Goal: Information Seeking & Learning: Learn about a topic

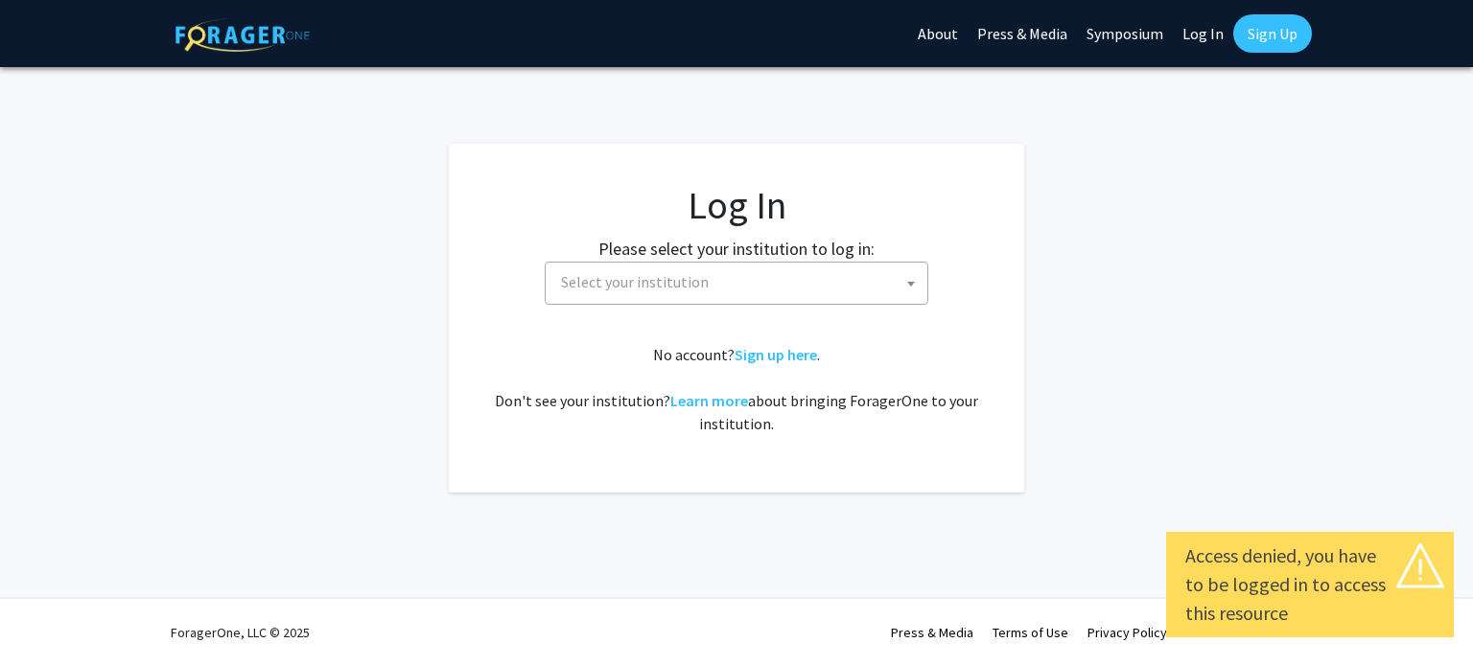
select select
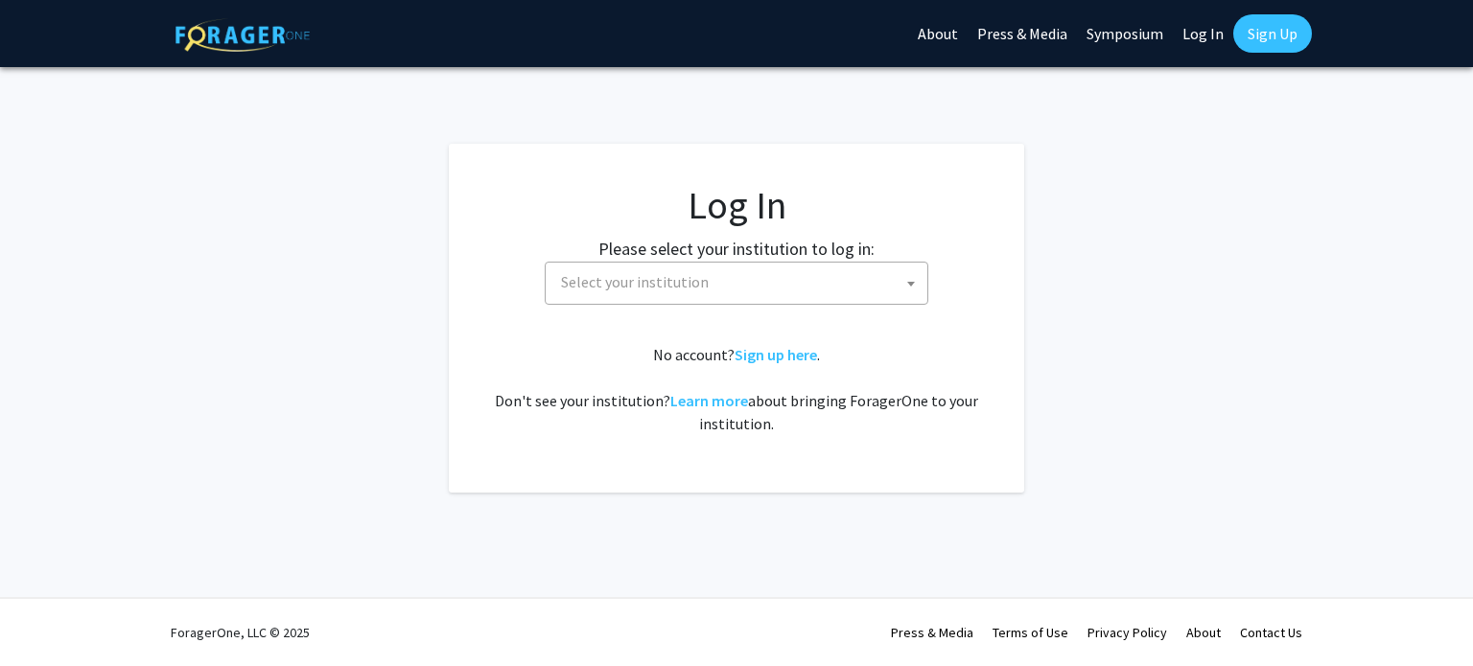
click at [786, 278] on span "Select your institution" at bounding box center [740, 282] width 374 height 39
type input "j"
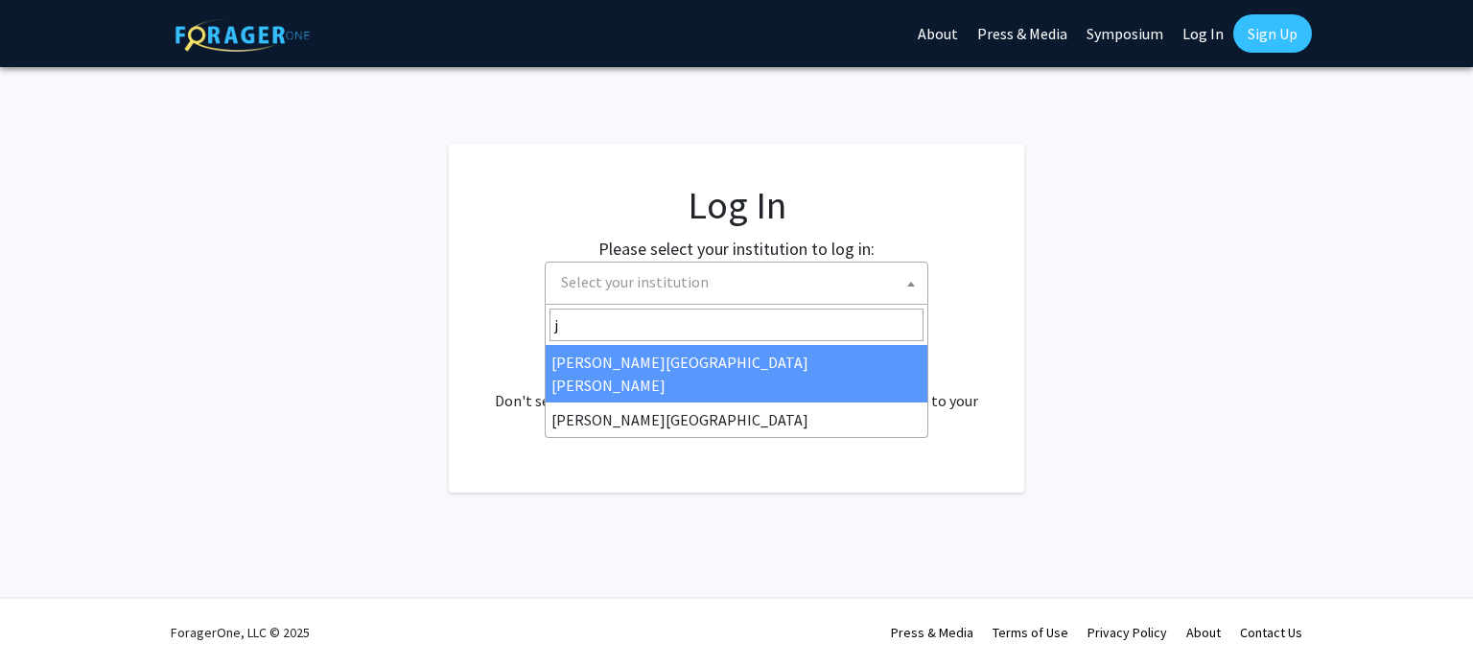
select select "1"
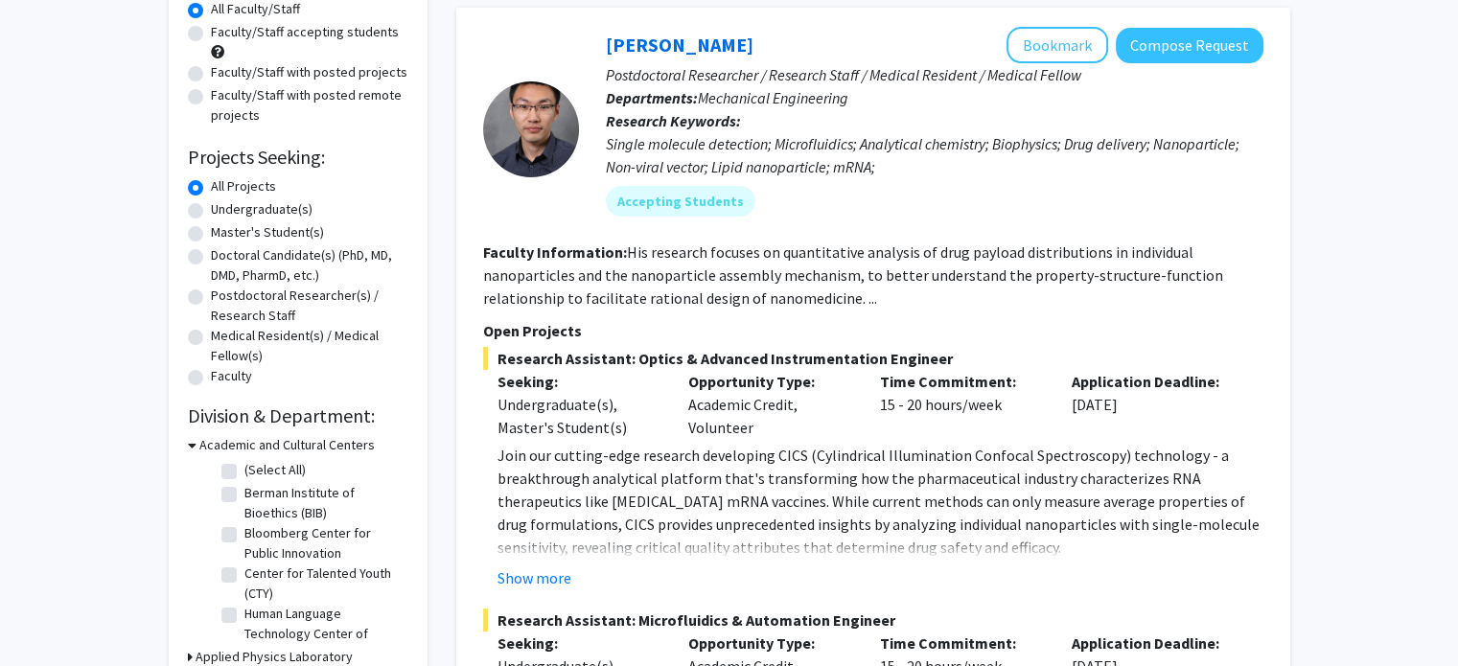
scroll to position [184, 0]
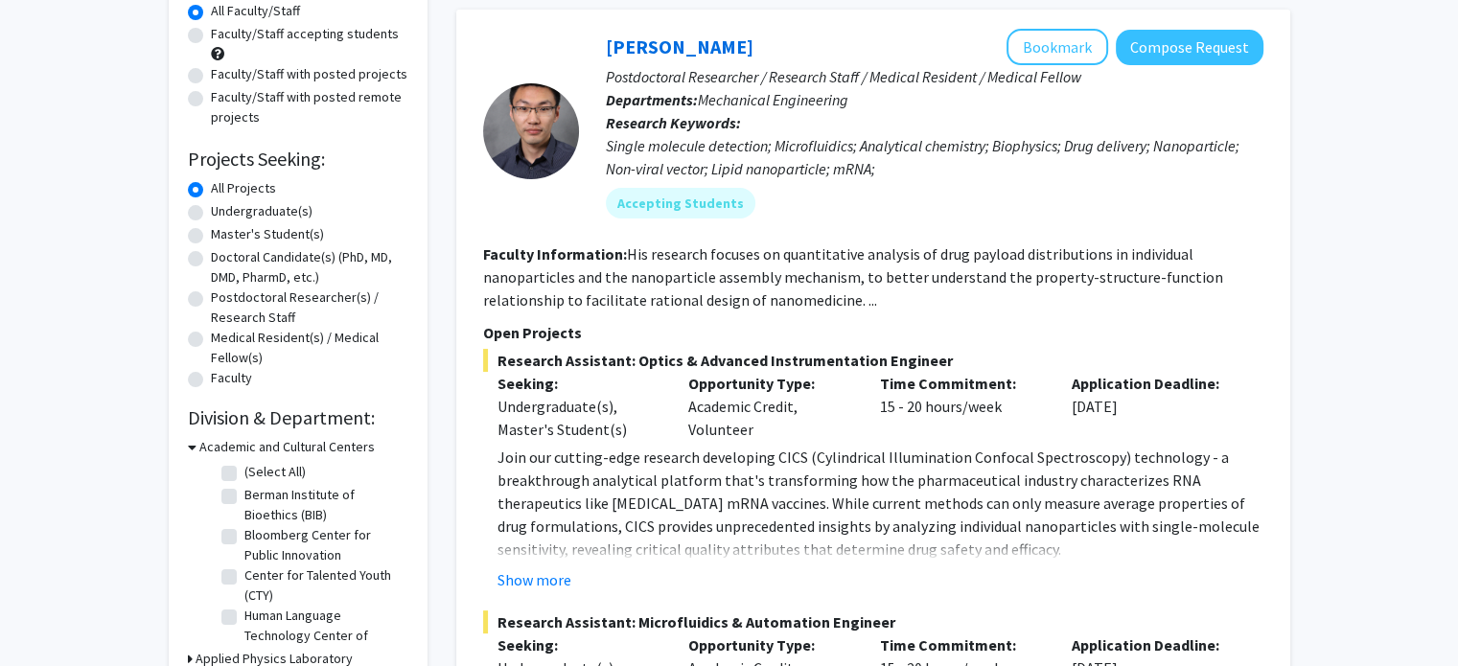
click at [221, 215] on label "Undergraduate(s)" at bounding box center [262, 211] width 102 height 20
click at [221, 214] on input "Undergraduate(s)" at bounding box center [217, 207] width 12 height 12
radio input "true"
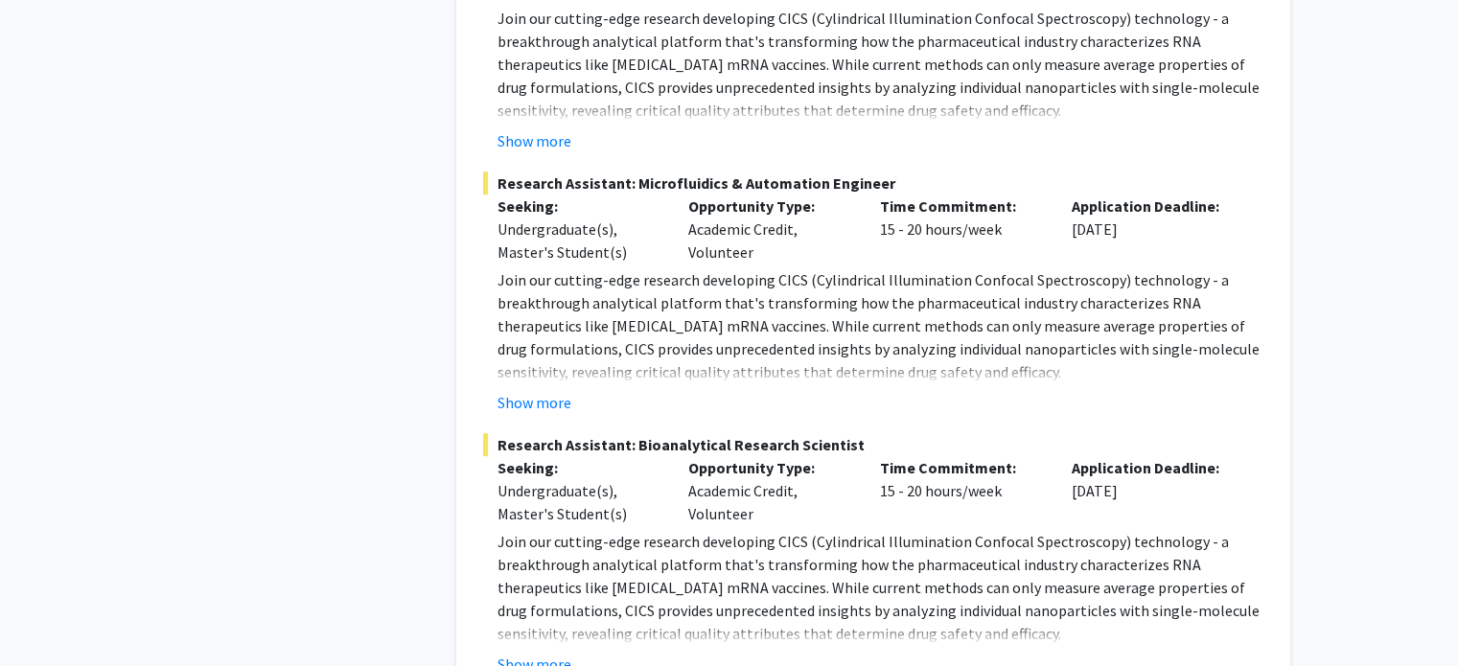
scroll to position [8238, 0]
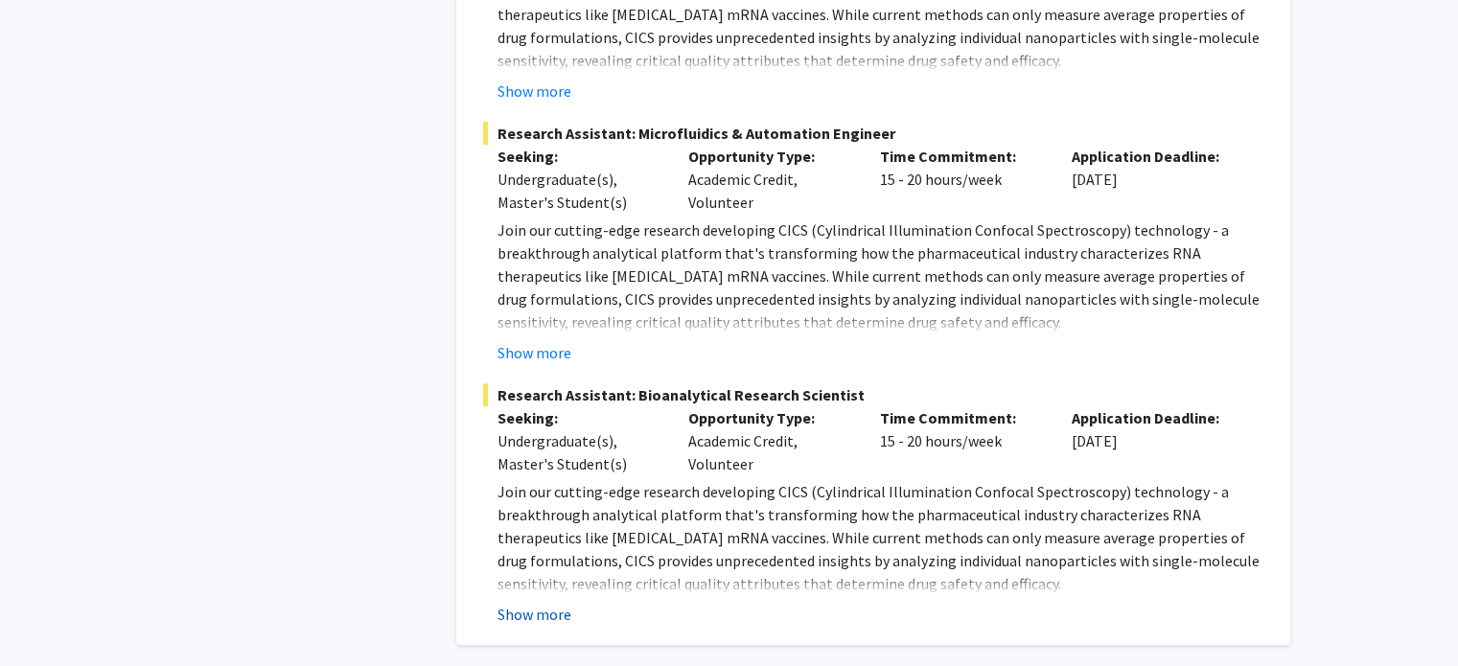
click at [560, 603] on button "Show more" at bounding box center [535, 614] width 74 height 23
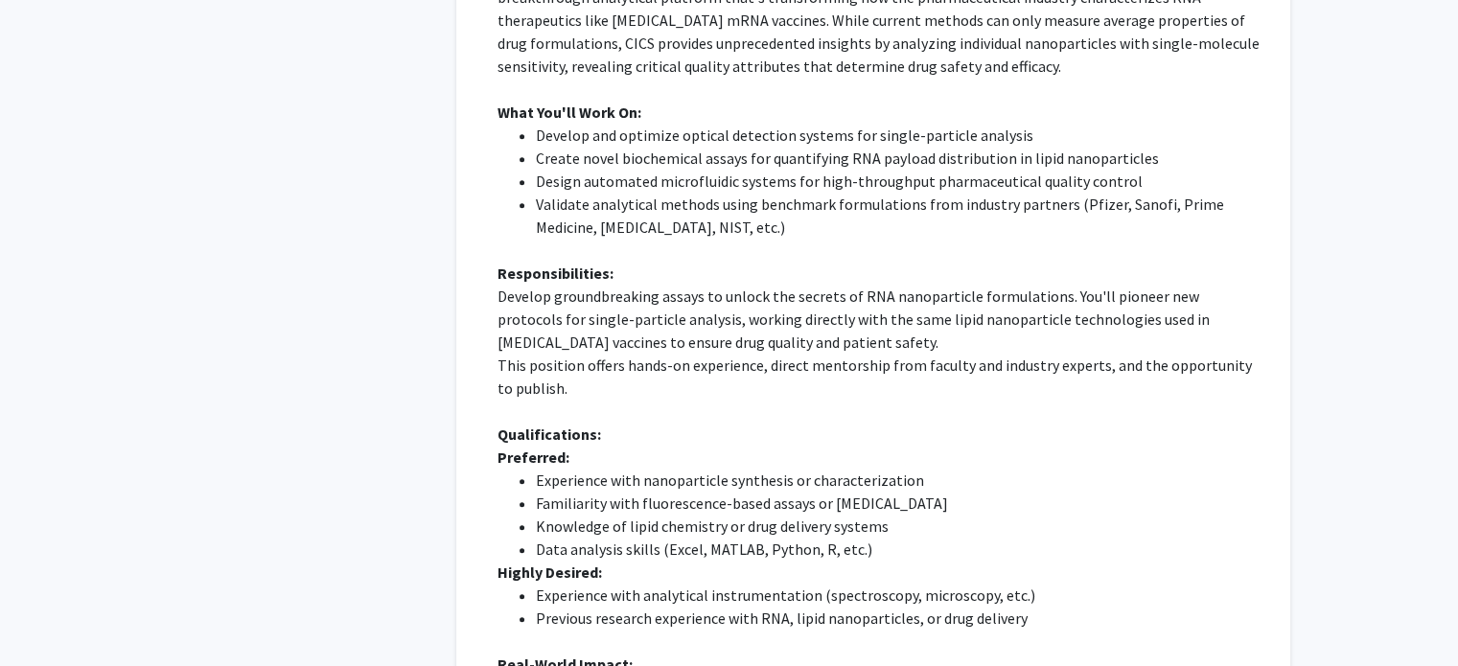
scroll to position [8952, 0]
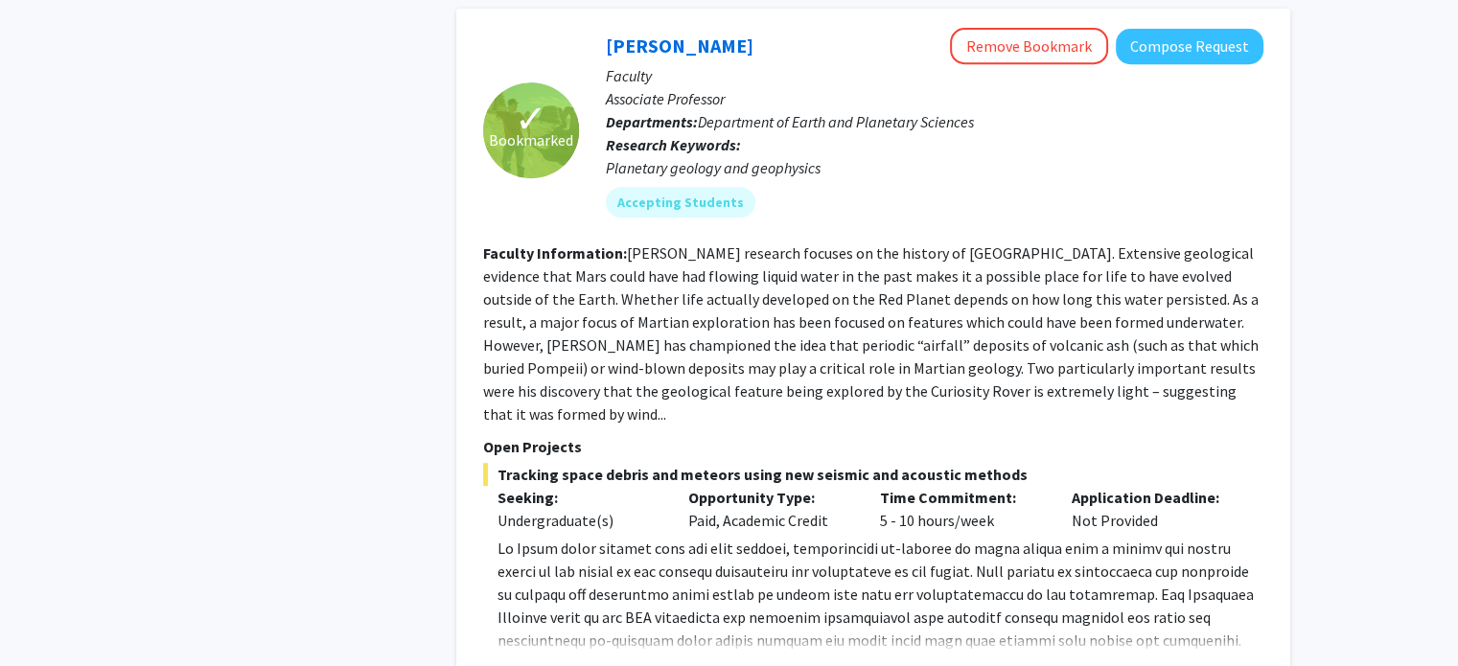
scroll to position [897, 0]
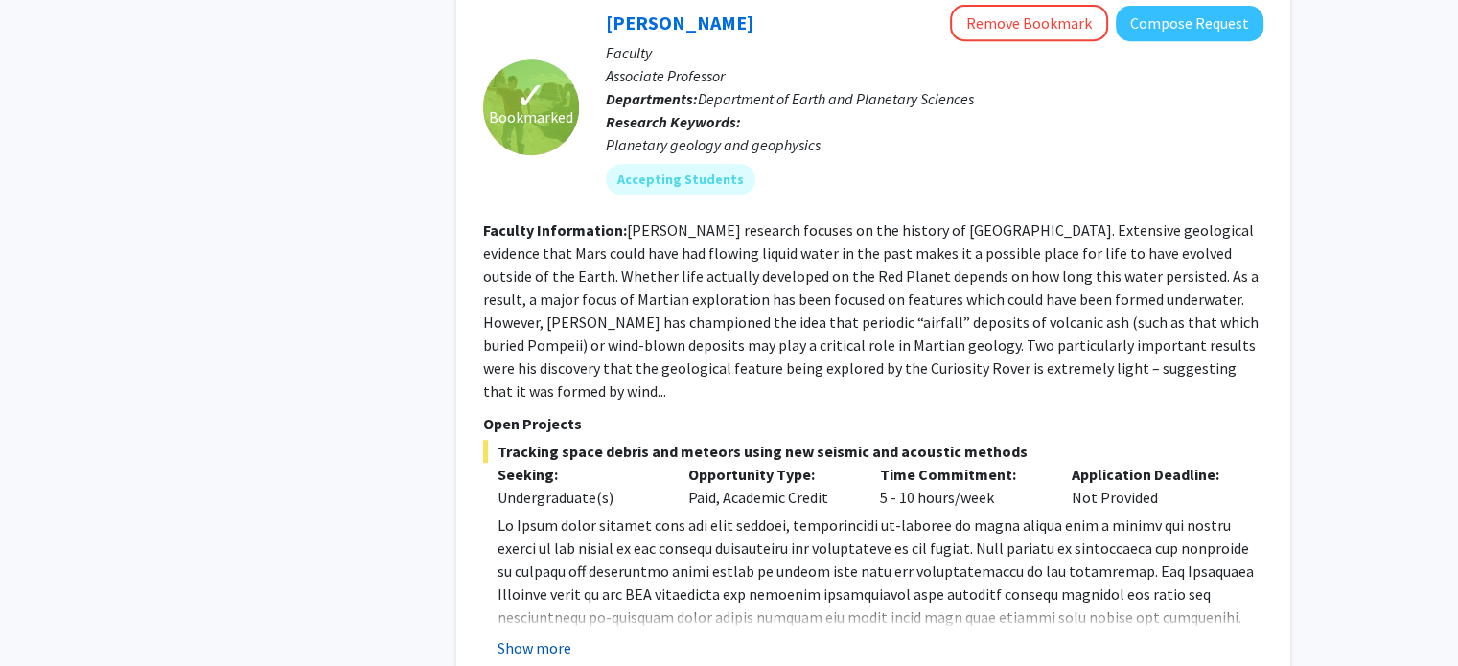
click at [556, 637] on button "Show more" at bounding box center [535, 648] width 74 height 23
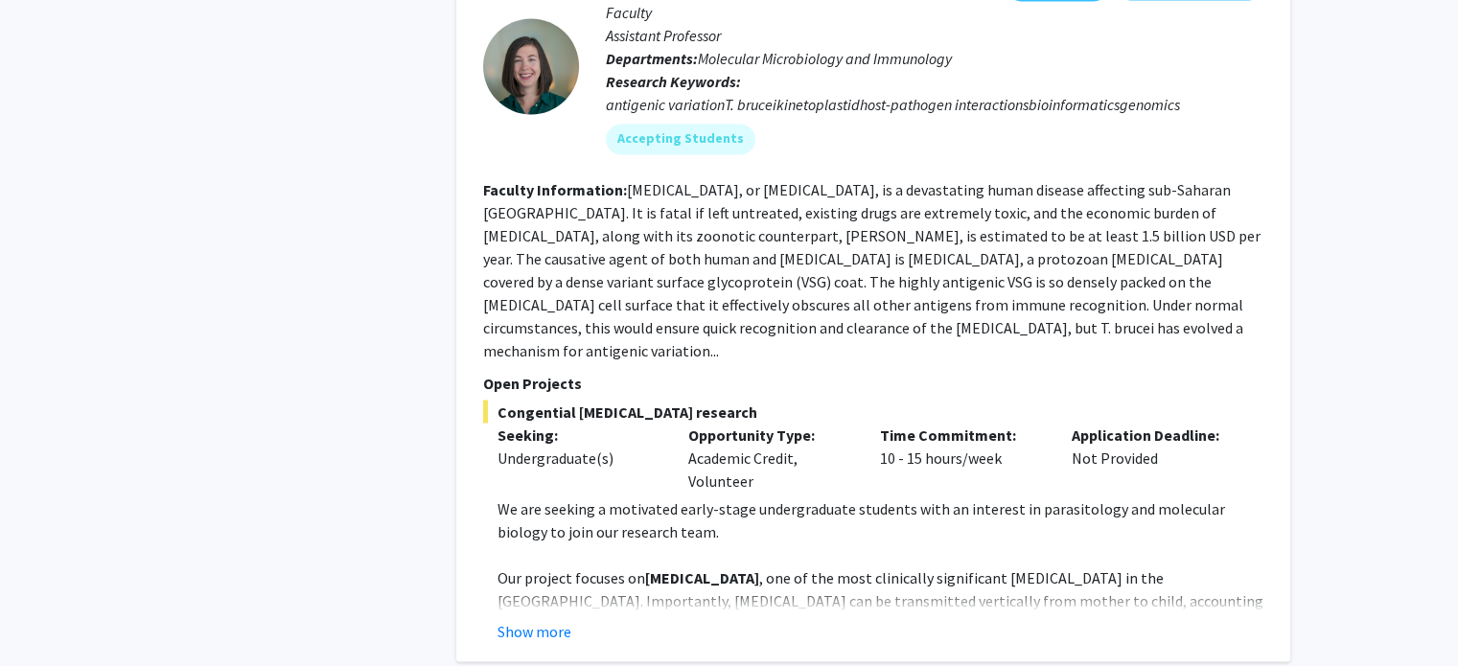
scroll to position [3249, 0]
click at [537, 619] on button "Show more" at bounding box center [535, 630] width 74 height 23
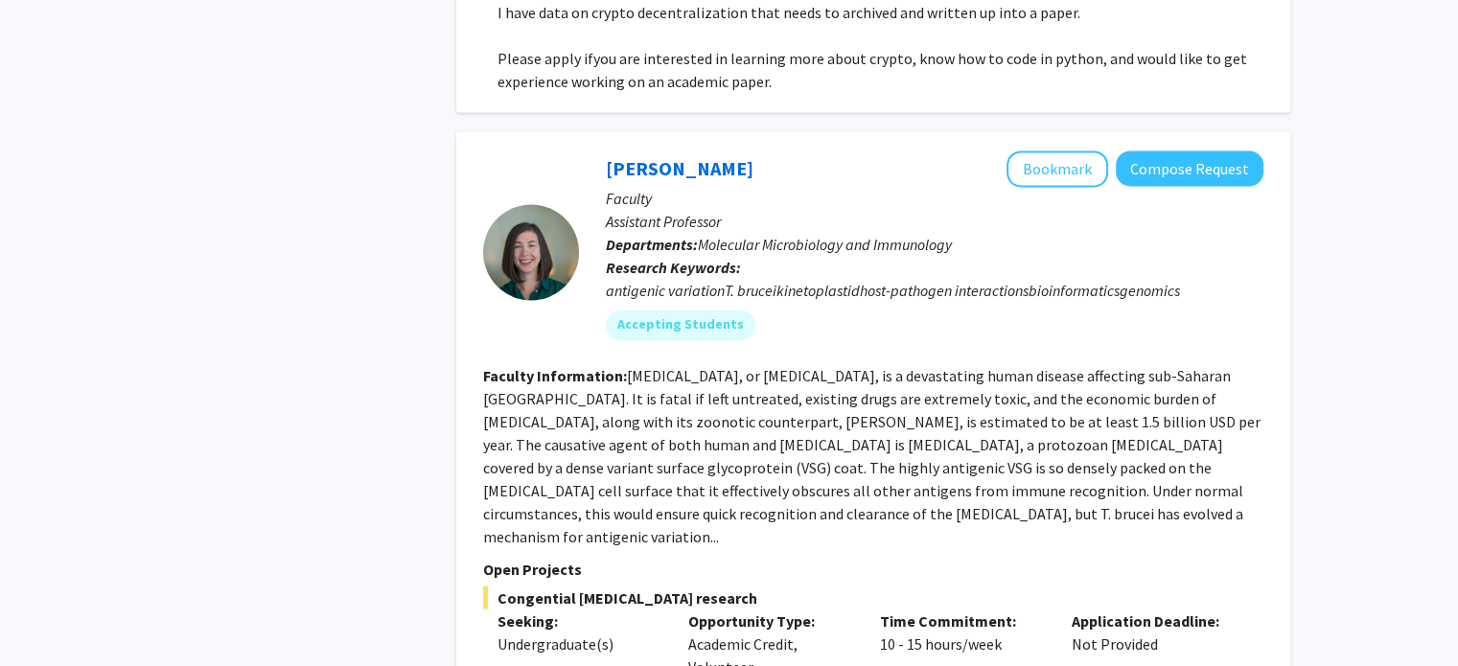
scroll to position [2933, 0]
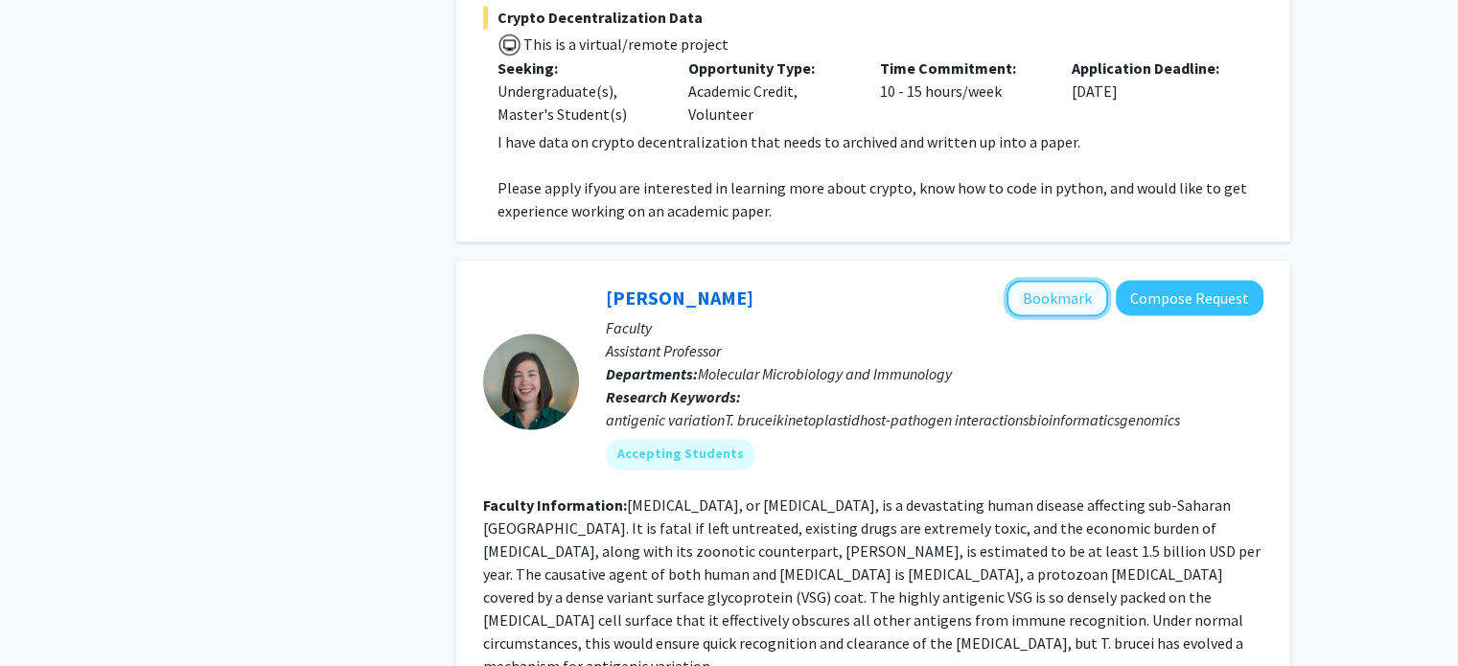
click at [1063, 280] on button "Bookmark" at bounding box center [1058, 298] width 102 height 36
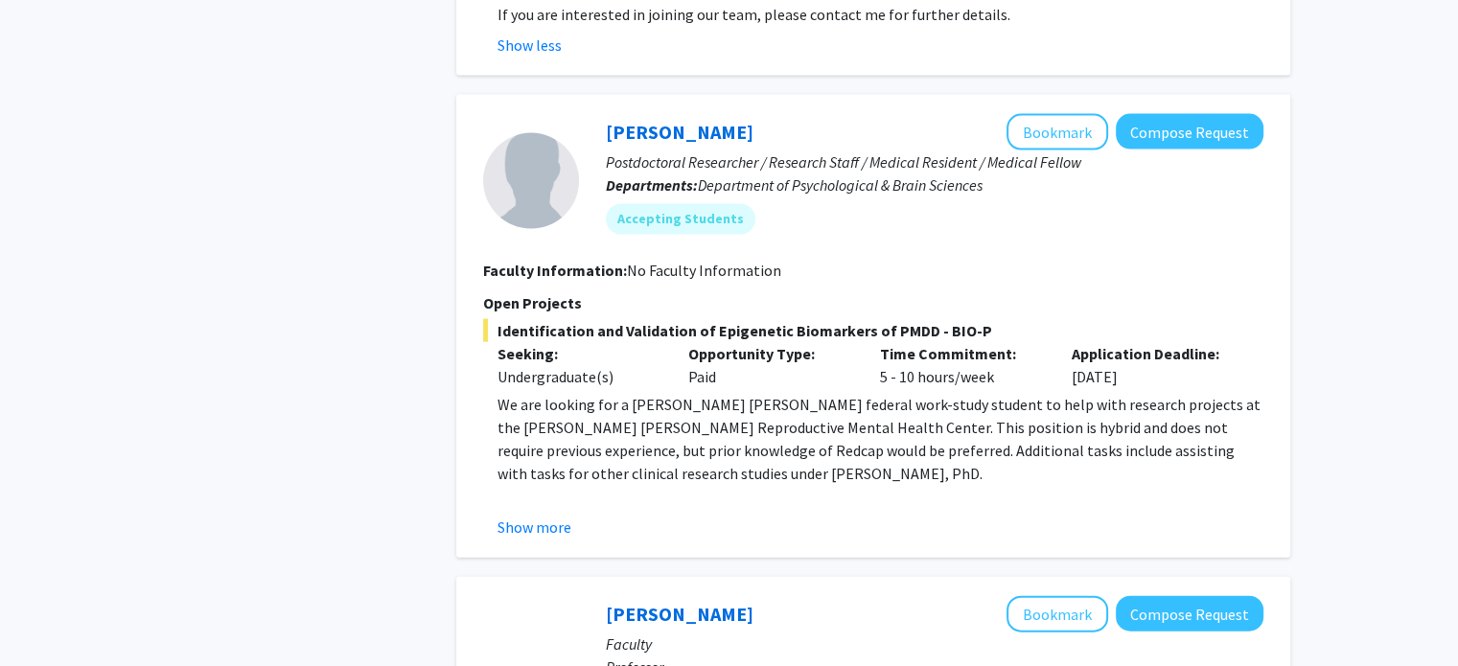
scroll to position [4177, 0]
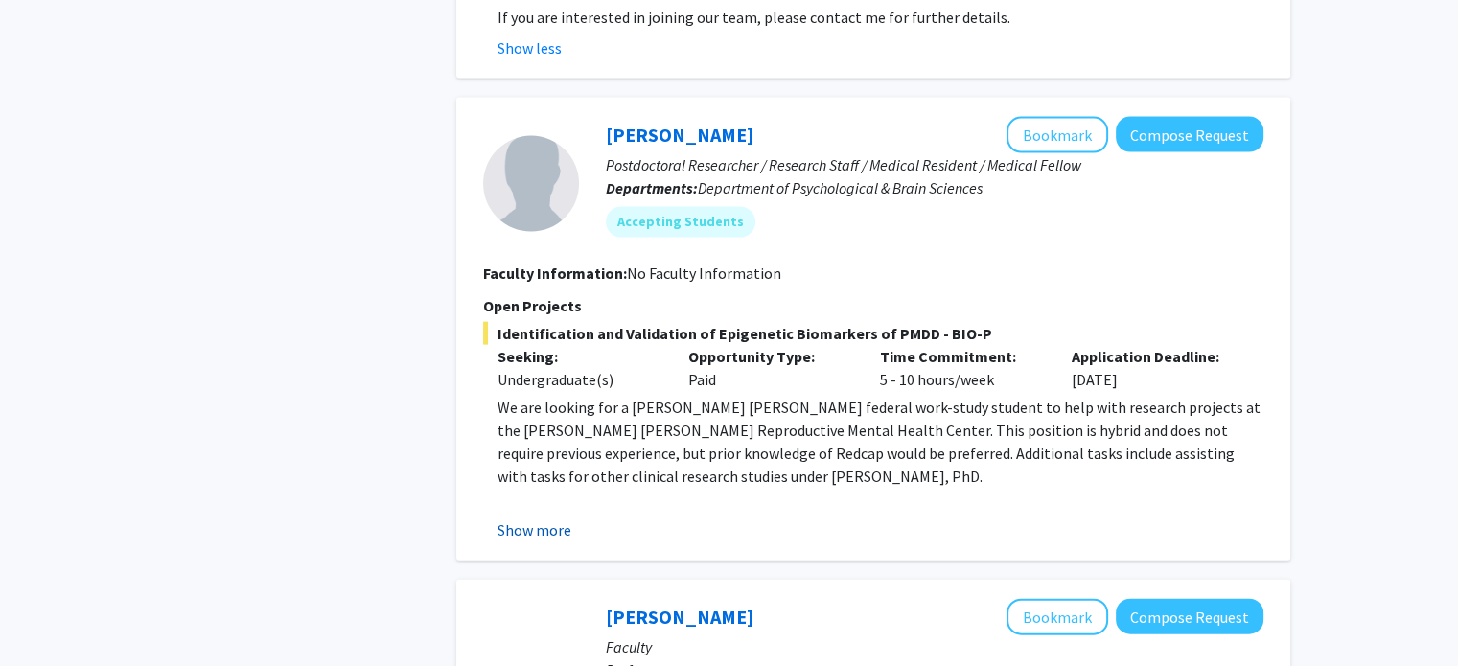
click at [549, 519] on button "Show more" at bounding box center [535, 530] width 74 height 23
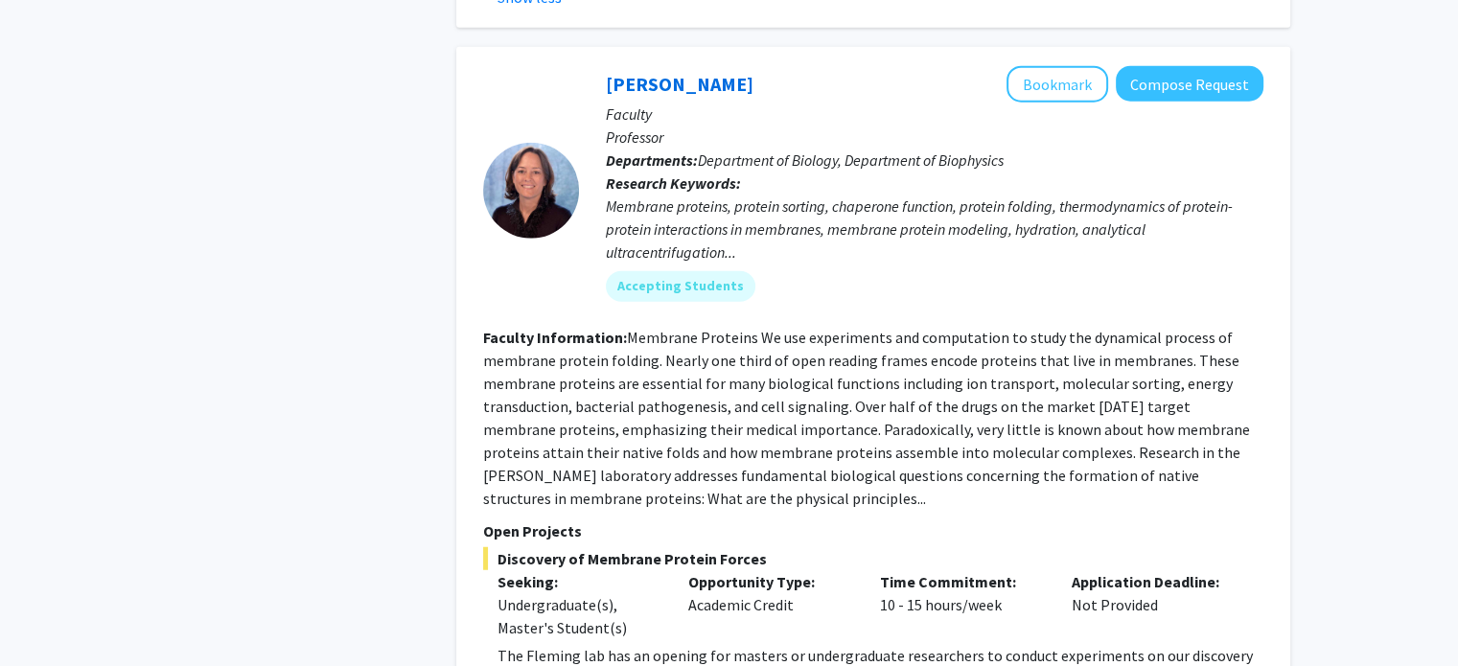
scroll to position [5151, 0]
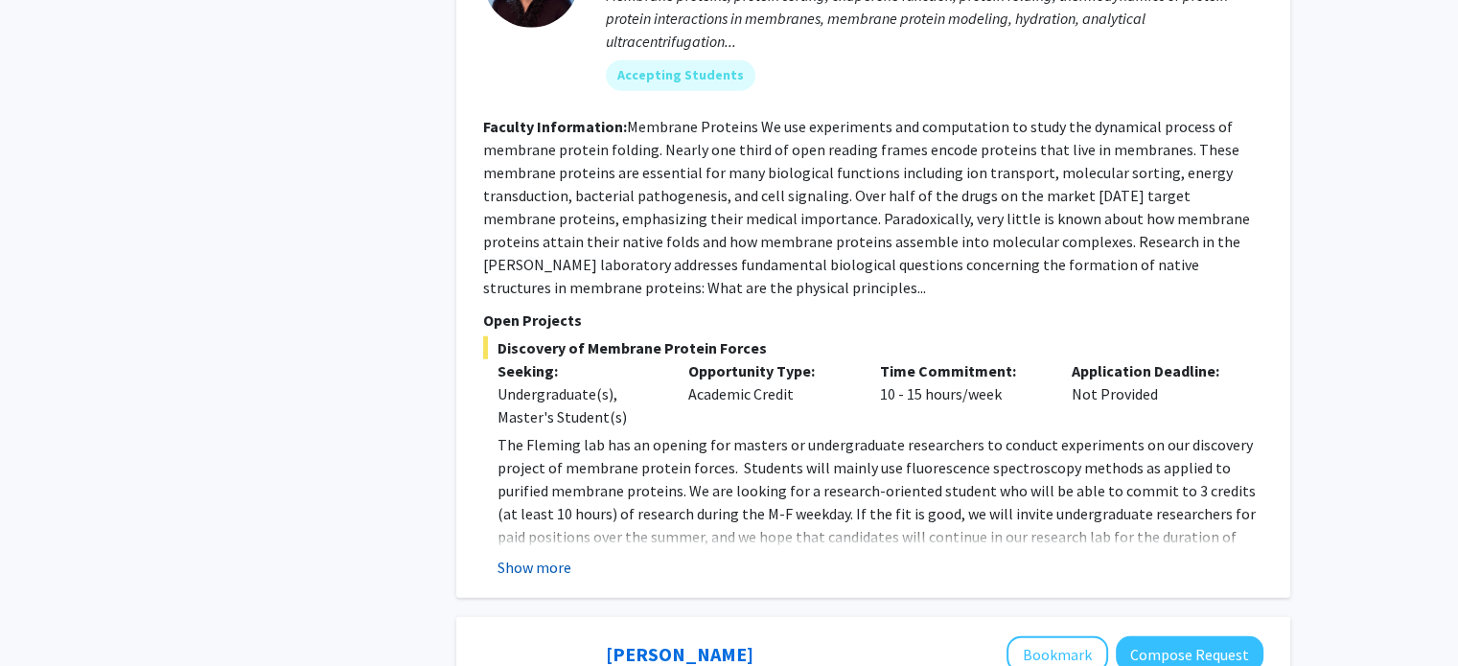
click at [525, 556] on button "Show more" at bounding box center [535, 567] width 74 height 23
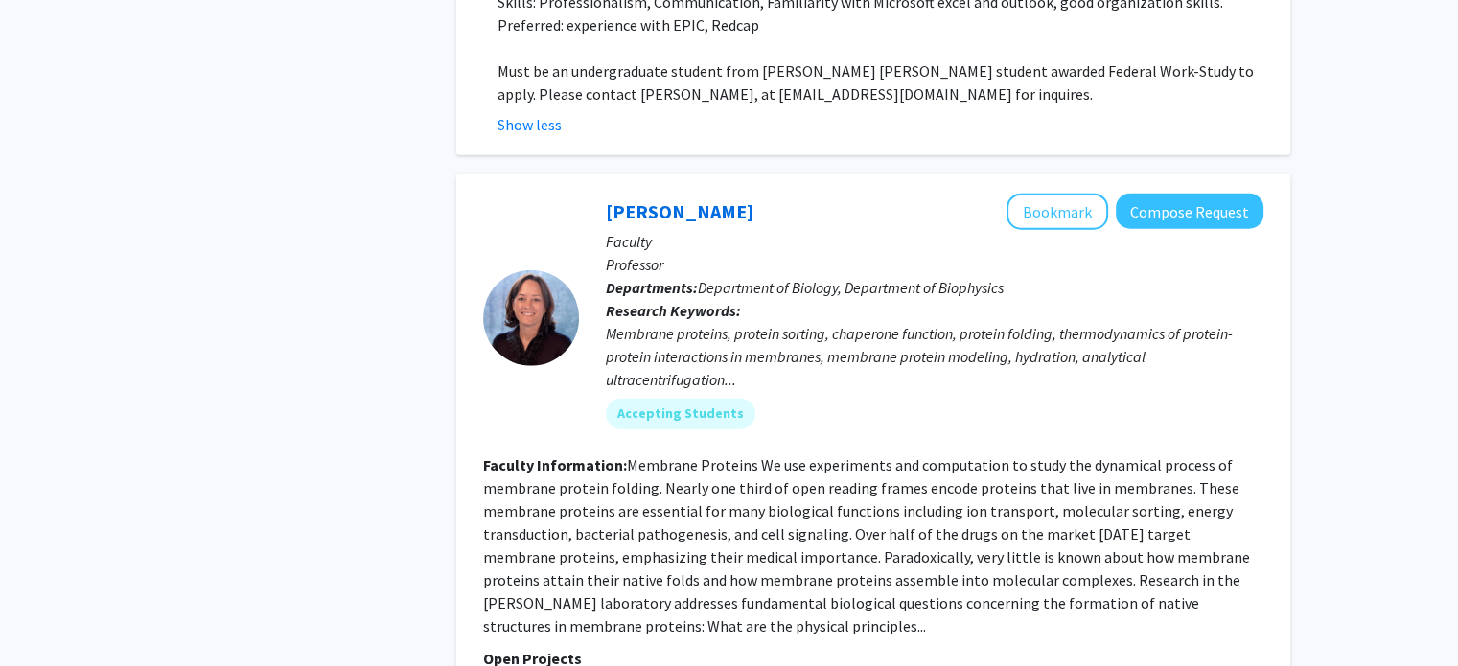
scroll to position [4744, 0]
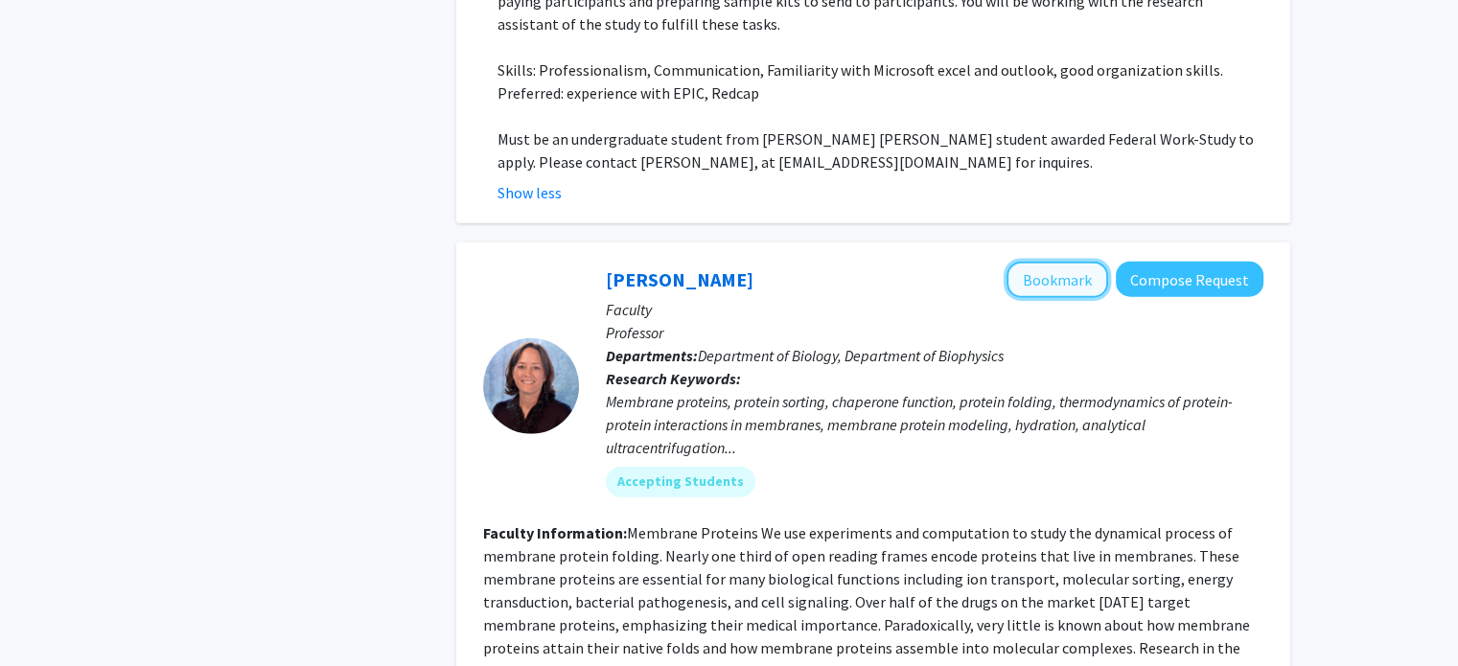
click at [1041, 262] on button "Bookmark" at bounding box center [1058, 280] width 102 height 36
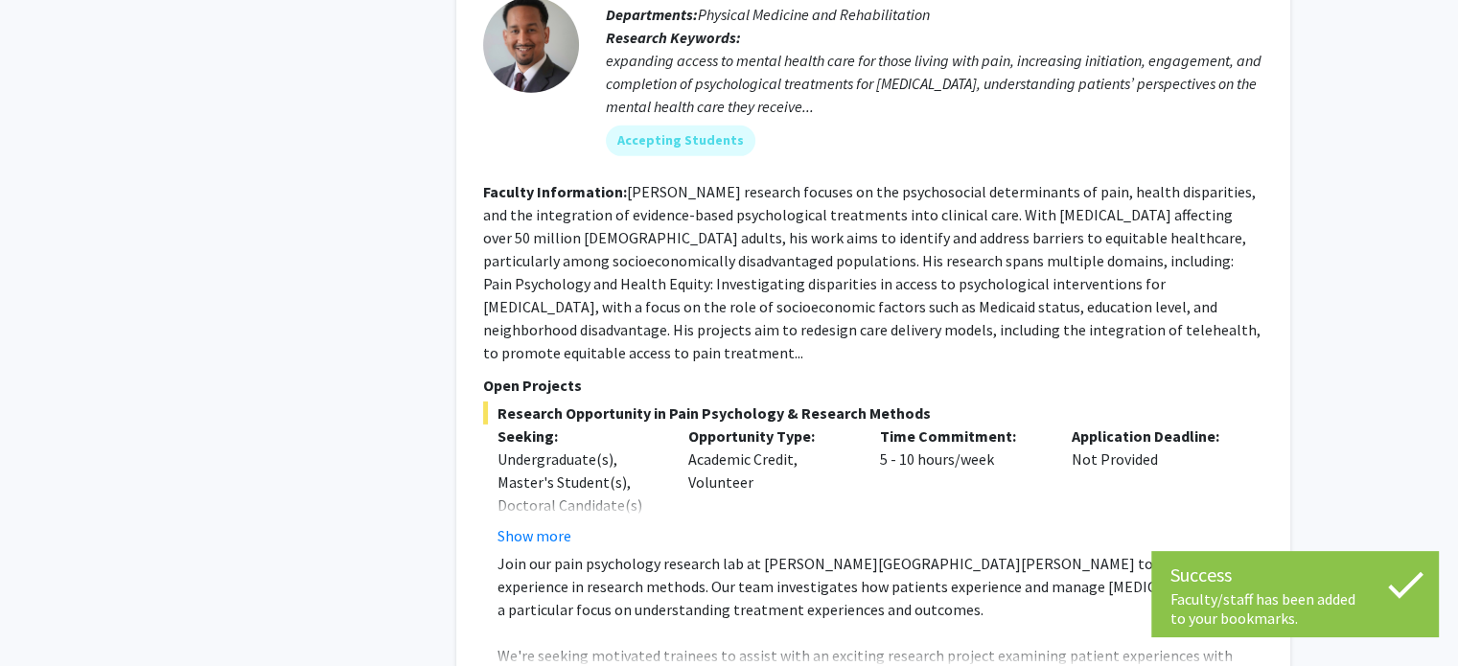
scroll to position [6121, 0]
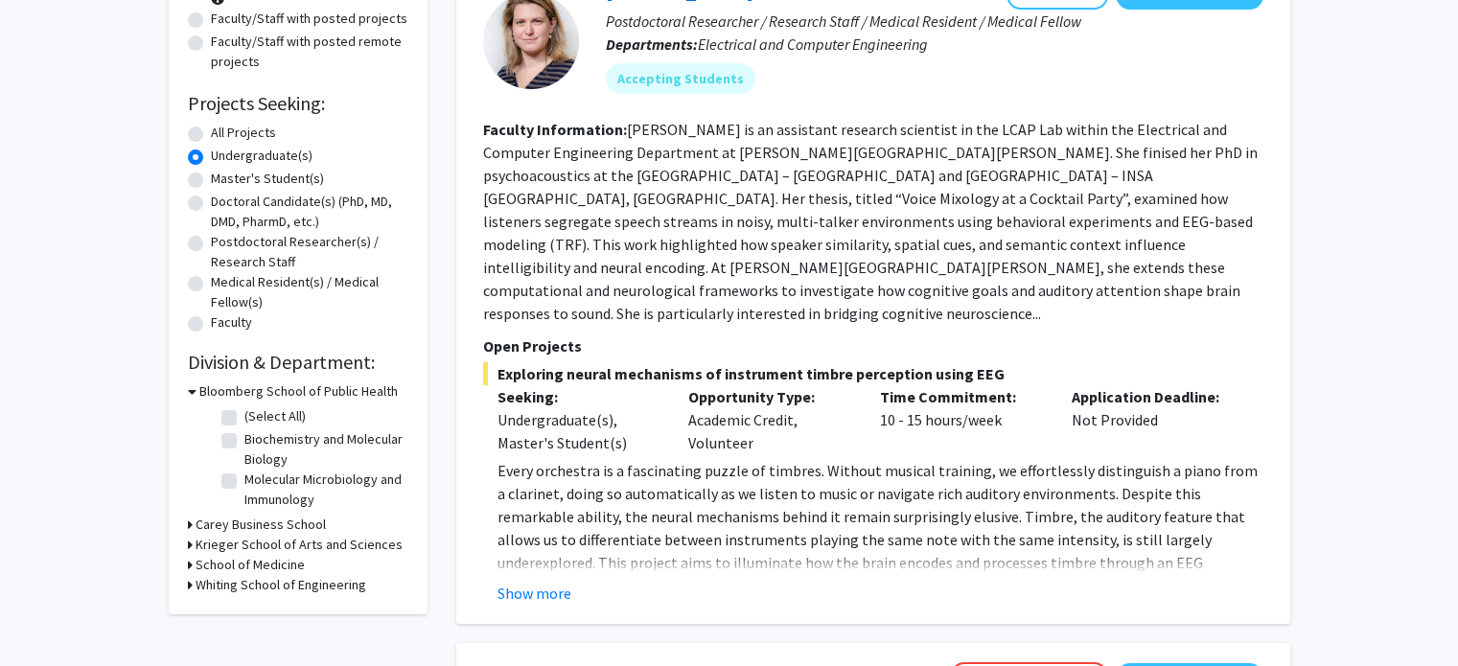
scroll to position [241, 0]
click at [245, 390] on h3 "Bloomberg School of Public Health" at bounding box center [298, 391] width 198 height 20
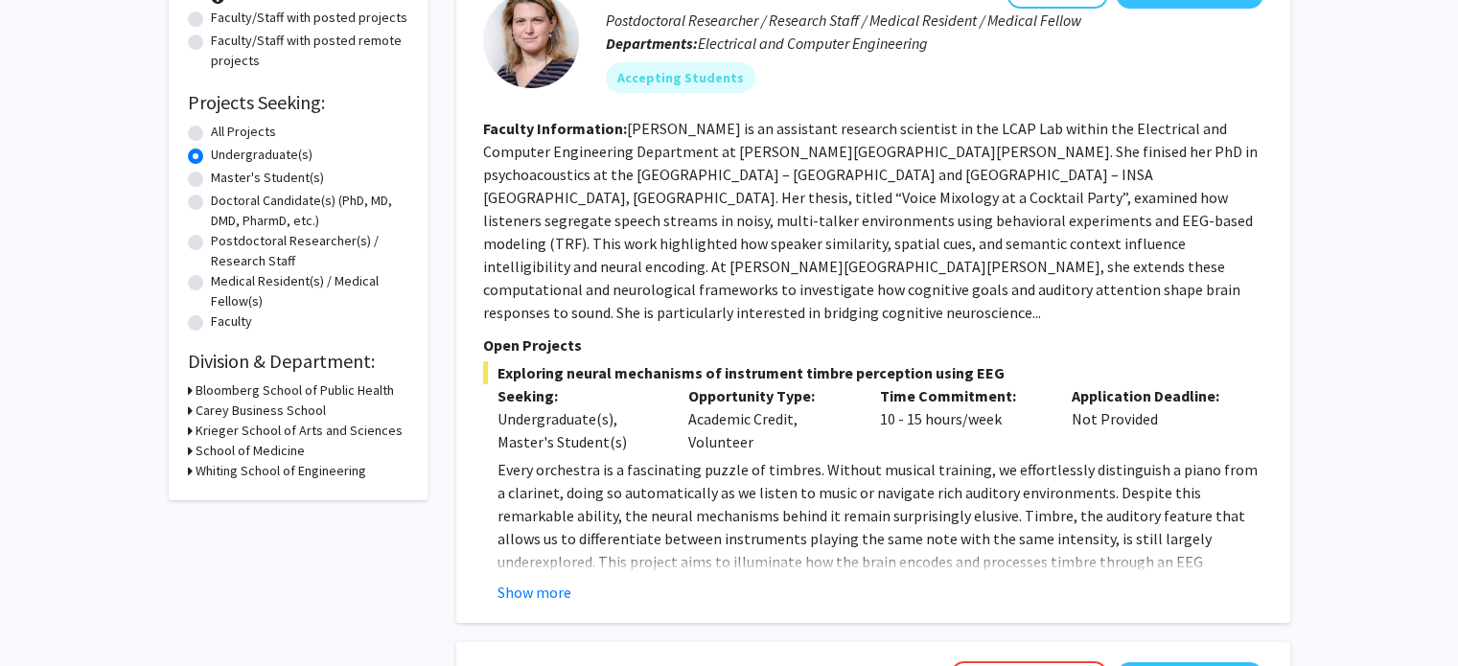
click at [220, 475] on h3 "Whiting School of Engineering" at bounding box center [281, 471] width 171 height 20
click at [245, 497] on label "(Select All)" at bounding box center [275, 496] width 61 height 20
click at [245, 497] on input "(Select All)" at bounding box center [251, 492] width 12 height 12
checkbox input "true"
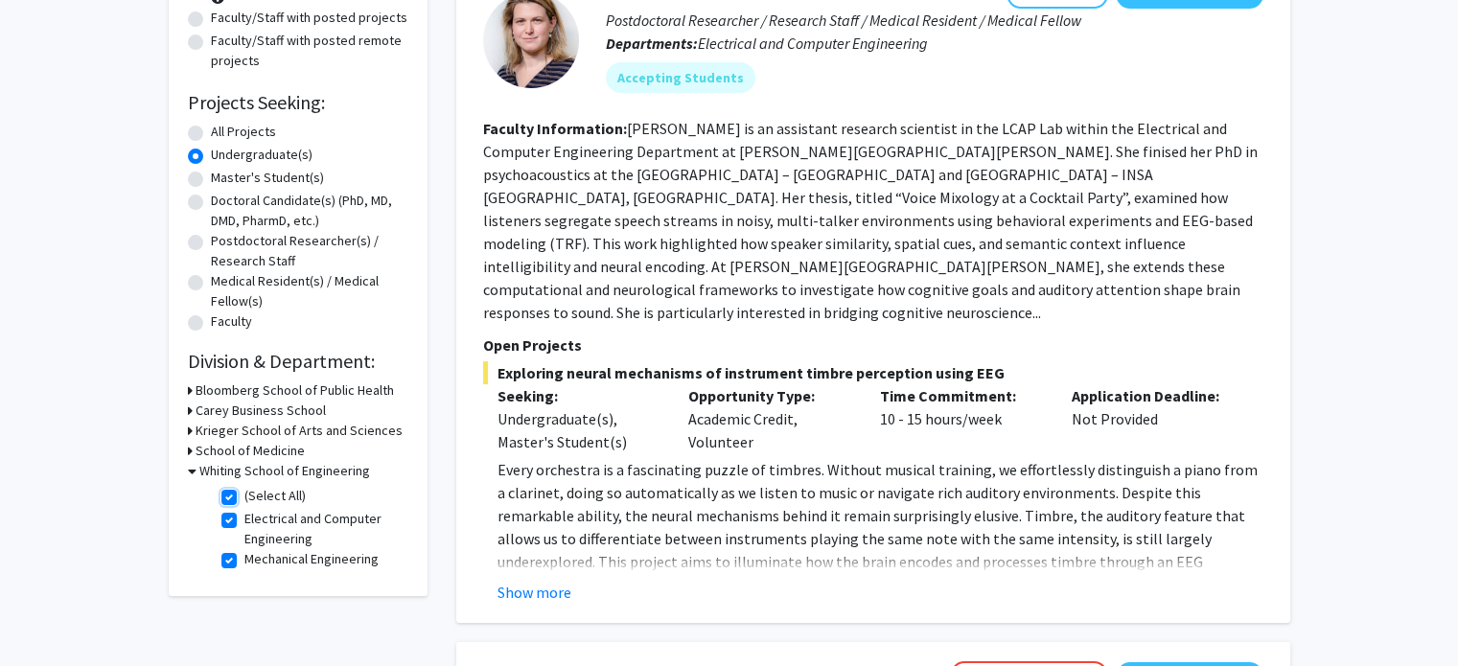
checkbox input "true"
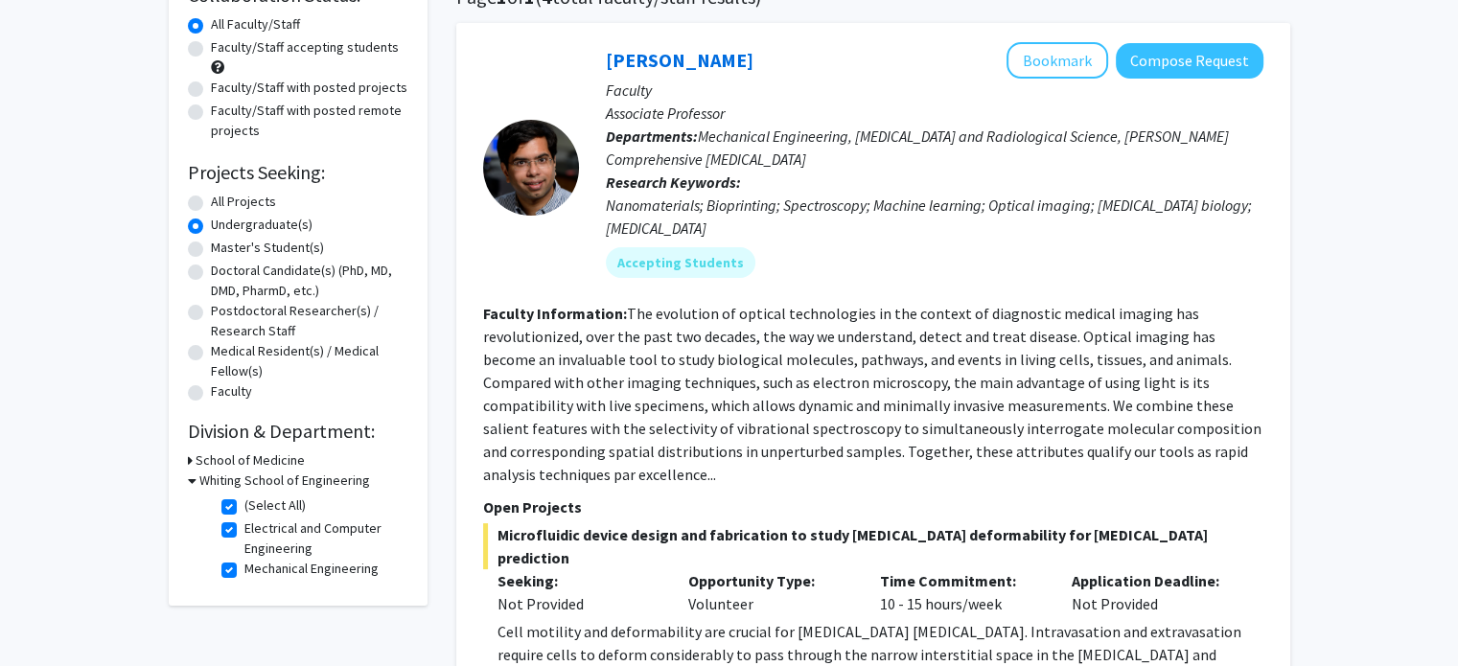
scroll to position [169, 0]
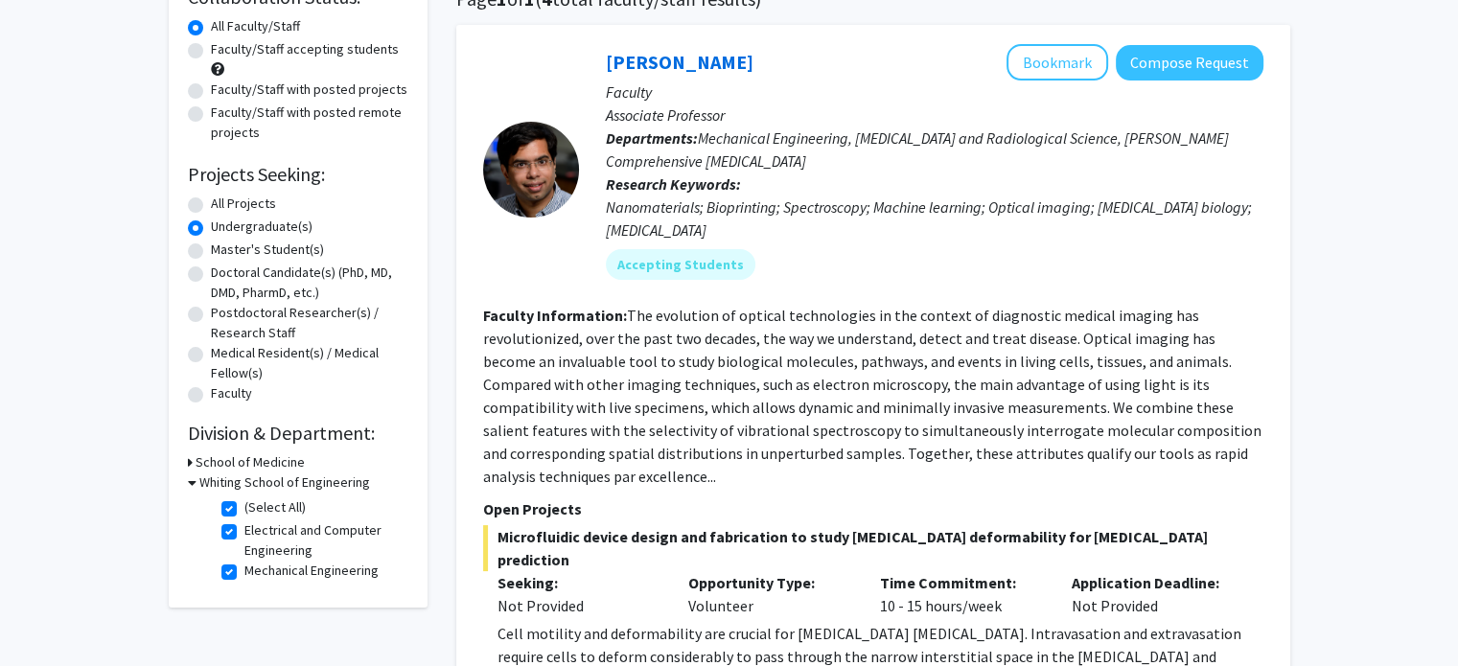
click at [242, 200] on label "All Projects" at bounding box center [243, 204] width 65 height 20
click at [223, 200] on input "All Projects" at bounding box center [217, 200] width 12 height 12
radio input "true"
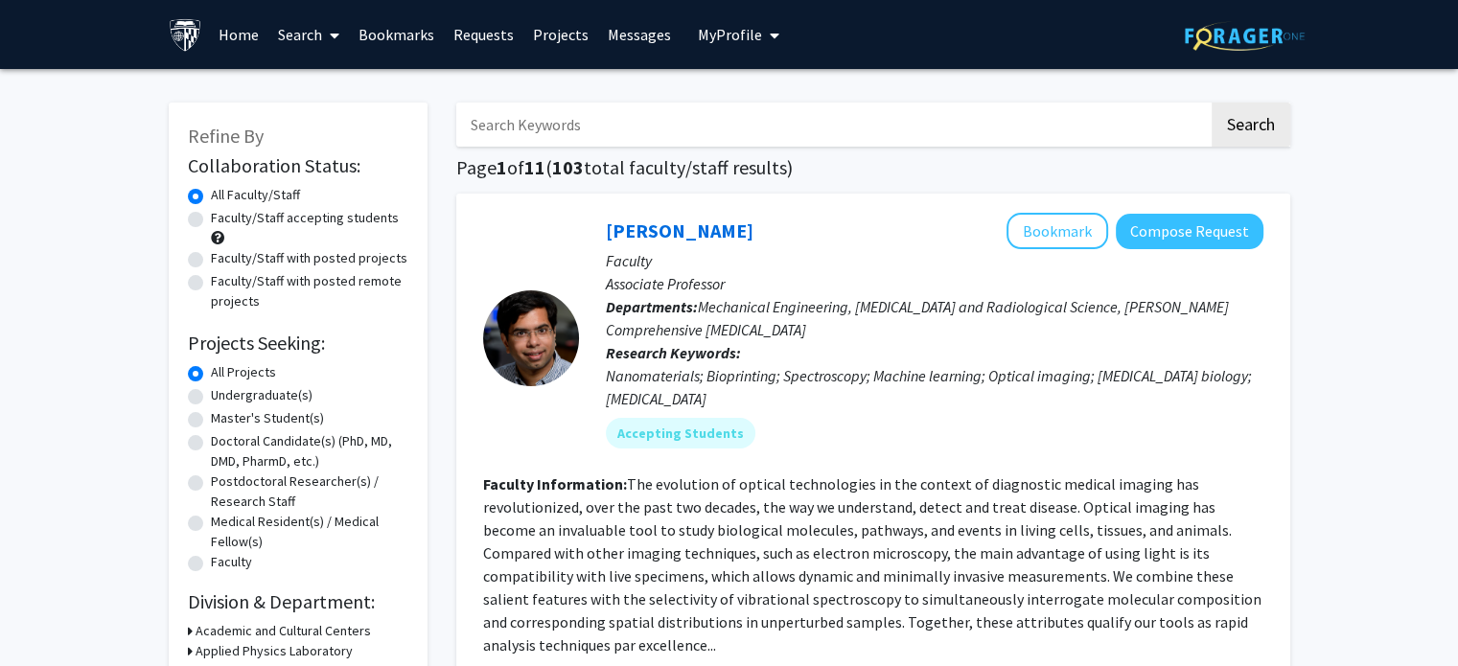
click at [252, 34] on link "Home" at bounding box center [238, 34] width 59 height 67
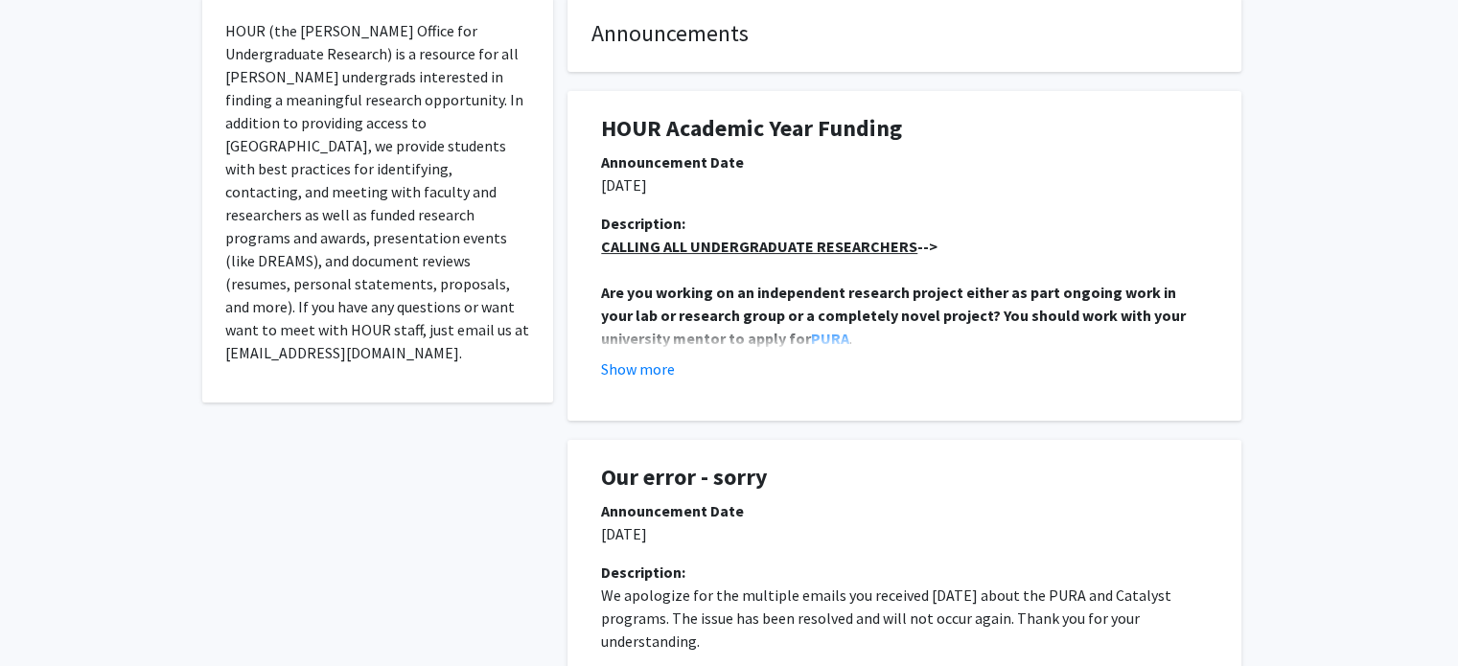
scroll to position [384, 0]
click at [767, 252] on u "CALLING ALL UNDERGRADUATE RESEARCHERS" at bounding box center [759, 246] width 316 height 19
drag, startPoint x: 817, startPoint y: 287, endPoint x: 913, endPoint y: 291, distance: 96.0
click at [913, 291] on strong "Are you working on an independent research project either as part ongoing work …" at bounding box center [895, 315] width 588 height 65
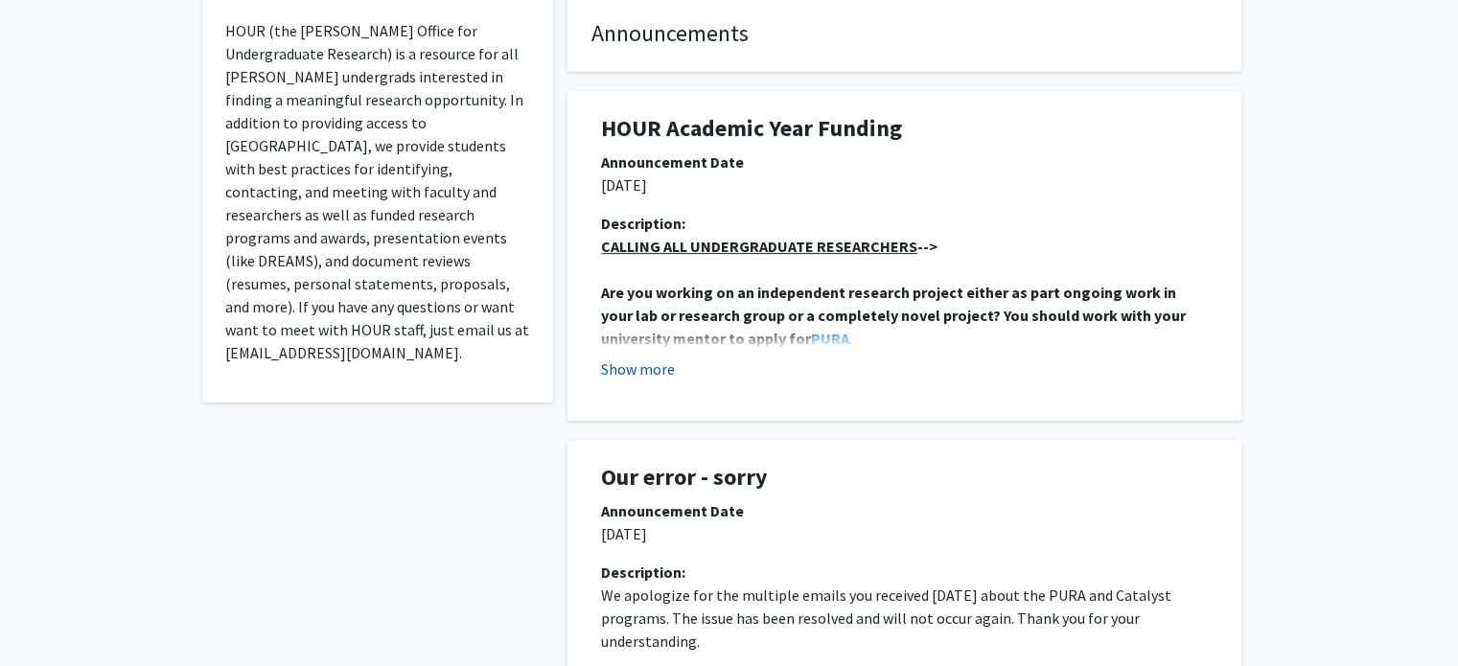
click at [616, 373] on button "Show more" at bounding box center [638, 369] width 74 height 23
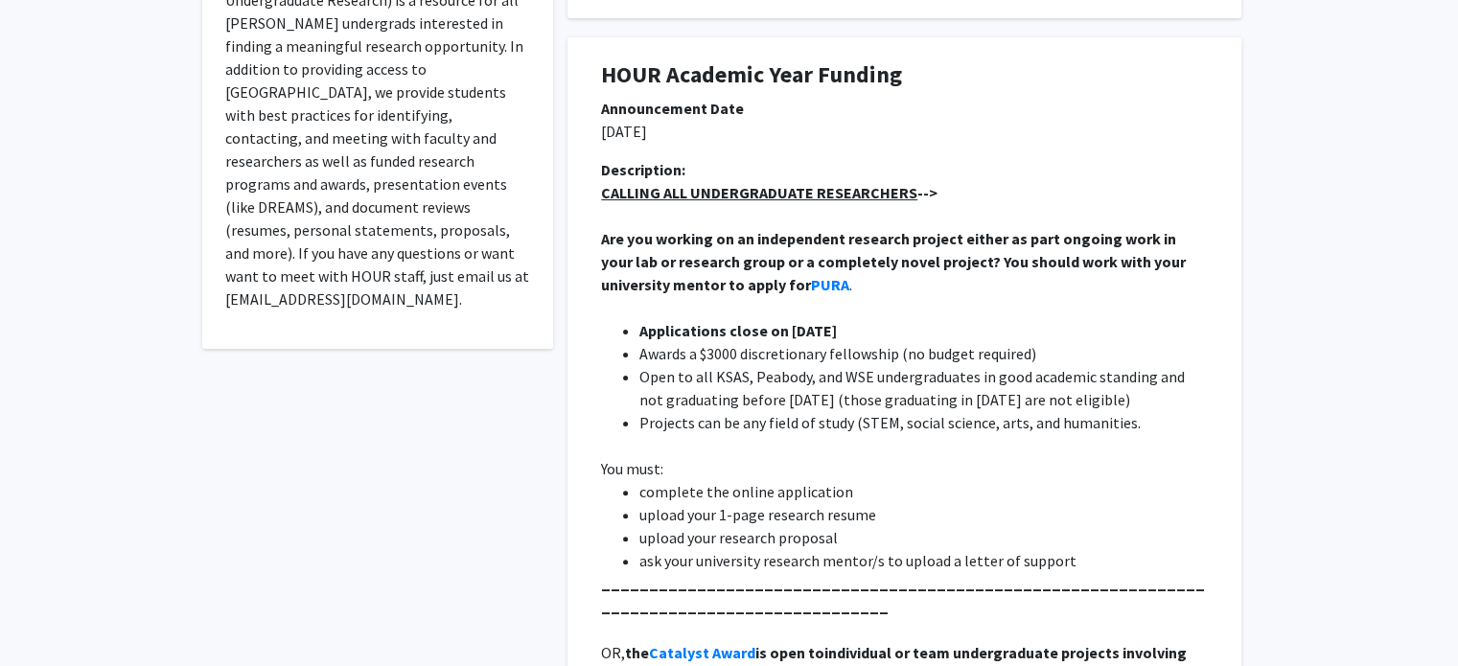
scroll to position [440, 0]
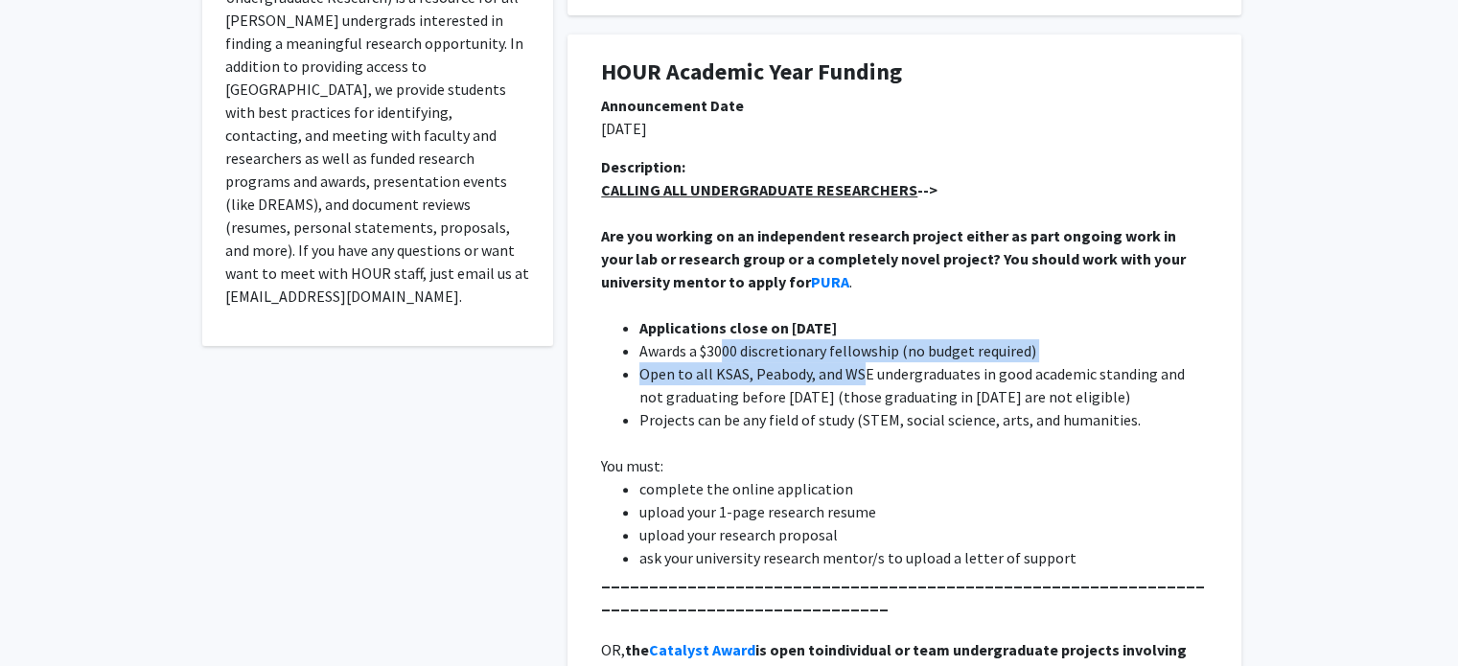
drag, startPoint x: 720, startPoint y: 341, endPoint x: 862, endPoint y: 367, distance: 144.3
click at [862, 367] on ul "Applications close on [DATE] Awards a $3000 discretionary fellowship (no budget…" at bounding box center [904, 373] width 607 height 115
click at [862, 367] on li "Open to all KSAS, Peabody, and WSE undergraduates in good academic standing and…" at bounding box center [924, 385] width 569 height 46
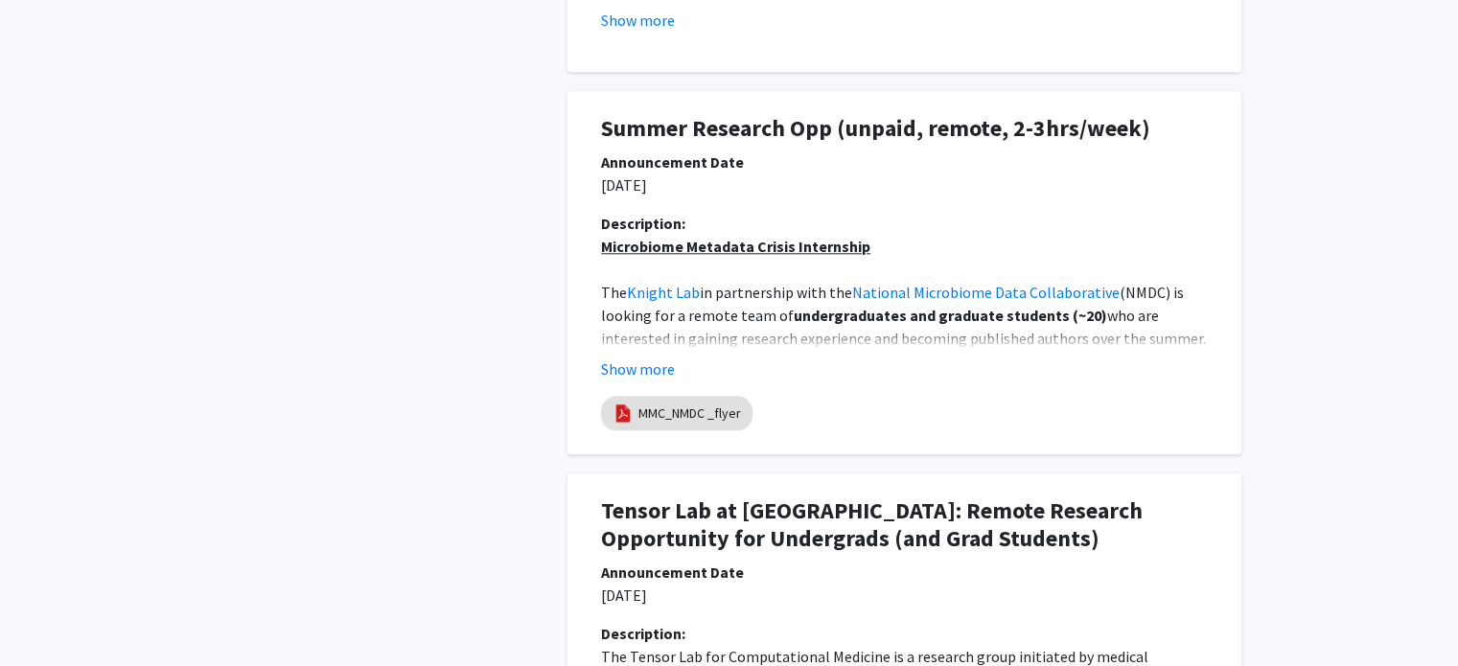
scroll to position [2113, 0]
click at [640, 371] on button "Show more" at bounding box center [638, 368] width 74 height 23
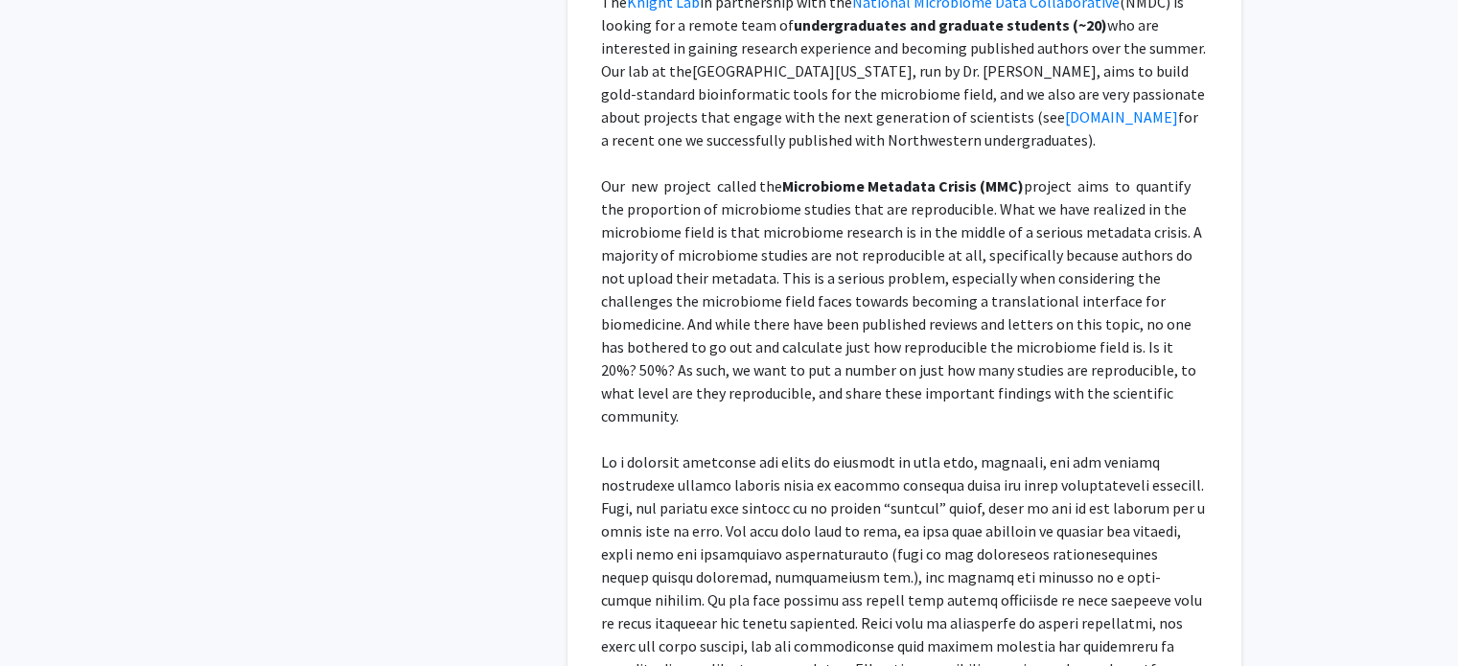
scroll to position [2405, 0]
drag, startPoint x: 740, startPoint y: 179, endPoint x: 921, endPoint y: 179, distance: 181.2
click at [921, 179] on p "Our new project called the Microbiome Metadata Crisis (MMC) project aims to qua…" at bounding box center [904, 299] width 607 height 253
click at [921, 179] on strong "Microbiome Metadata Crisis (MMC)" at bounding box center [903, 184] width 242 height 19
